Goal: Task Accomplishment & Management: Use online tool/utility

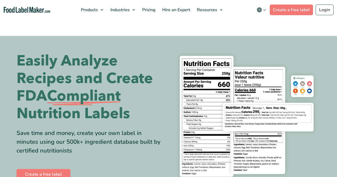
click at [44, 169] on link "Create a free label" at bounding box center [44, 174] width 54 height 11
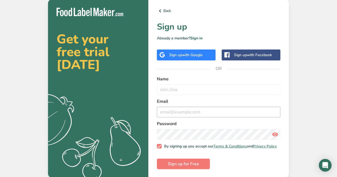
scroll to position [2, 0]
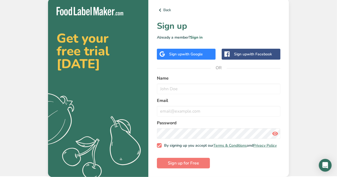
click at [171, 51] on div "Sign up with Google" at bounding box center [186, 54] width 34 height 6
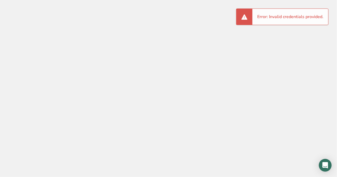
click at [265, 19] on li "Error: Invalid credentials provided." at bounding box center [290, 17] width 66 height 6
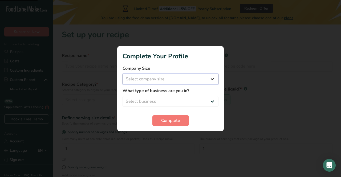
click at [152, 82] on select "Select company size Fewer than 10 Employees 10 to 50 Employees 51 to 500 Employ…" at bounding box center [171, 79] width 96 height 11
select select "1"
click at [123, 74] on select "Select company size Fewer than 10 Employees 10 to 50 Employees 51 to 500 Employ…" at bounding box center [171, 79] width 96 height 11
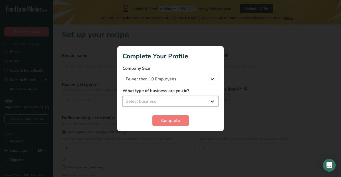
click at [146, 102] on select "Select business Packaged Food Manufacturer Restaurant & Cafe Bakery Meal Plans …" at bounding box center [171, 101] width 96 height 11
select select "8"
click at [123, 96] on select "Select business Packaged Food Manufacturer Restaurant & Cafe Bakery Meal Plans …" at bounding box center [171, 101] width 96 height 11
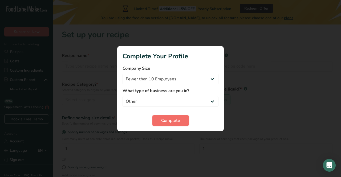
click at [169, 120] on span "Complete" at bounding box center [170, 121] width 19 height 6
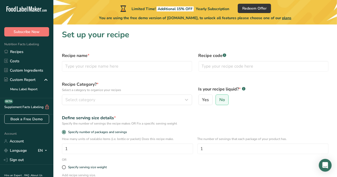
click at [169, 120] on div "Define serving size details *" at bounding box center [195, 118] width 266 height 6
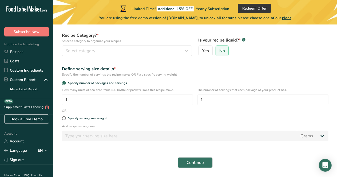
scroll to position [48, 0]
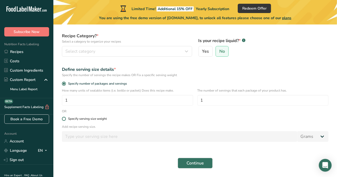
click at [97, 118] on div "Specify serving size weight" at bounding box center [87, 119] width 39 height 4
click at [65, 118] on input "Specify serving size weight" at bounding box center [63, 118] width 3 height 3
radio input "true"
radio input "false"
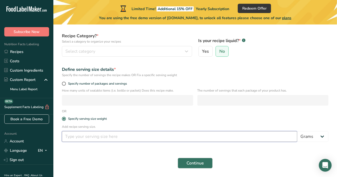
click at [104, 135] on input "number" at bounding box center [179, 136] width 235 height 11
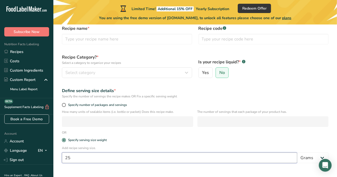
scroll to position [25, 0]
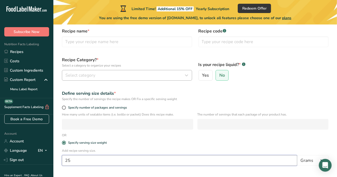
type input "25"
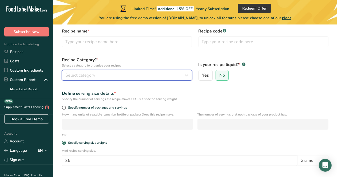
click at [144, 76] on div "Select category" at bounding box center [125, 75] width 120 height 6
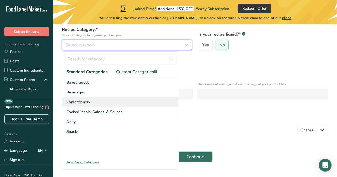
scroll to position [55, 0]
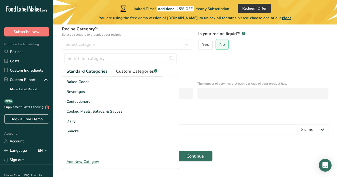
click at [139, 71] on span "Custom Categories .a-a{fill:#347362;}.b-a{fill:#fff;}" at bounding box center [136, 71] width 41 height 6
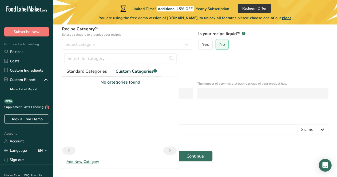
click at [89, 68] on span "Standard Categories" at bounding box center [86, 71] width 40 height 6
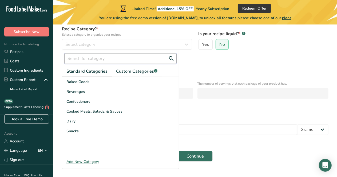
click at [110, 57] on input "text" at bounding box center [120, 58] width 112 height 11
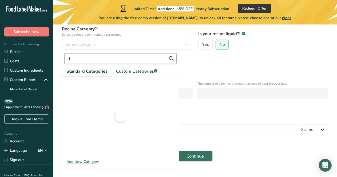
type input "f"
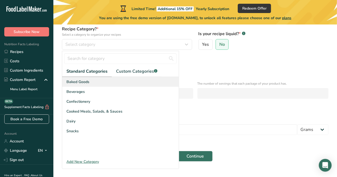
click at [131, 82] on div "Baked Goods" at bounding box center [120, 82] width 116 height 10
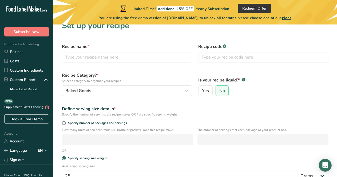
scroll to position [0, 0]
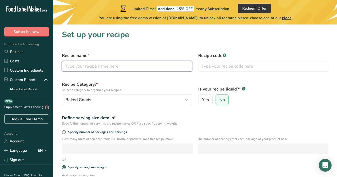
click at [150, 63] on input "text" at bounding box center [127, 66] width 130 height 11
type input "t"
click at [66, 66] on input "Thryve" at bounding box center [127, 66] width 130 height 11
click at [101, 67] on input "thryve" at bounding box center [127, 66] width 130 height 11
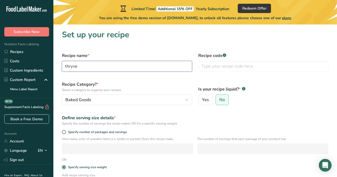
type input "thryve"
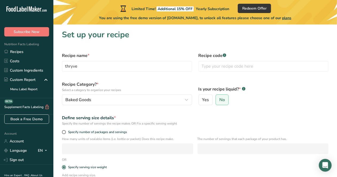
click at [248, 72] on div "Recipe code .a-a{fill:#347362;}.b-a{fill:#fff;}" at bounding box center [263, 62] width 136 height 26
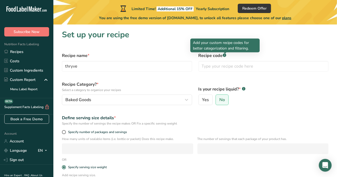
click at [223, 56] on rect at bounding box center [223, 55] width 3 height 3
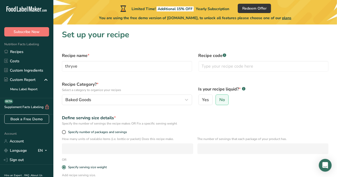
scroll to position [66, 0]
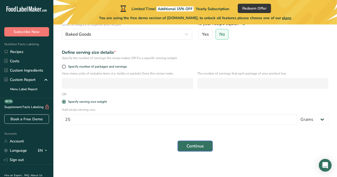
click at [207, 146] on button "Continue" at bounding box center [194, 146] width 35 height 11
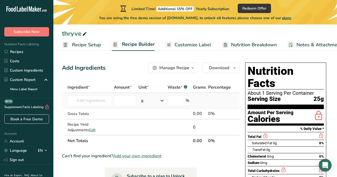
scroll to position [0, 0]
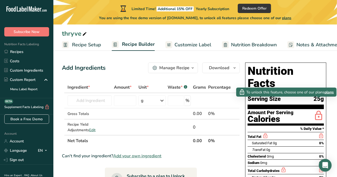
click at [317, 110] on icon at bounding box center [318, 116] width 11 height 13
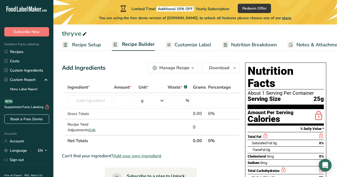
click at [317, 110] on icon at bounding box center [318, 116] width 11 height 13
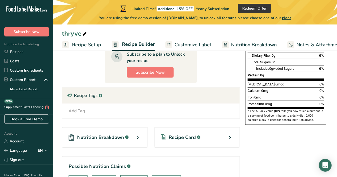
scroll to position [161, 0]
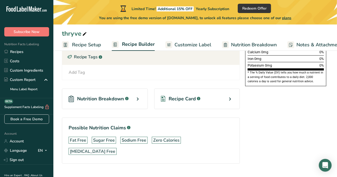
click at [134, 97] on div "Nutrition Breakdown .a-a{fill:#347362;}.b-a{fill:#fff;}" at bounding box center [105, 99] width 86 height 21
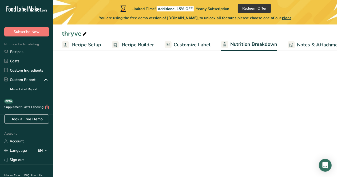
select select "Calories"
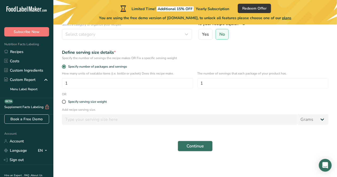
scroll to position [66, 0]
